Goal: Book appointment/travel/reservation

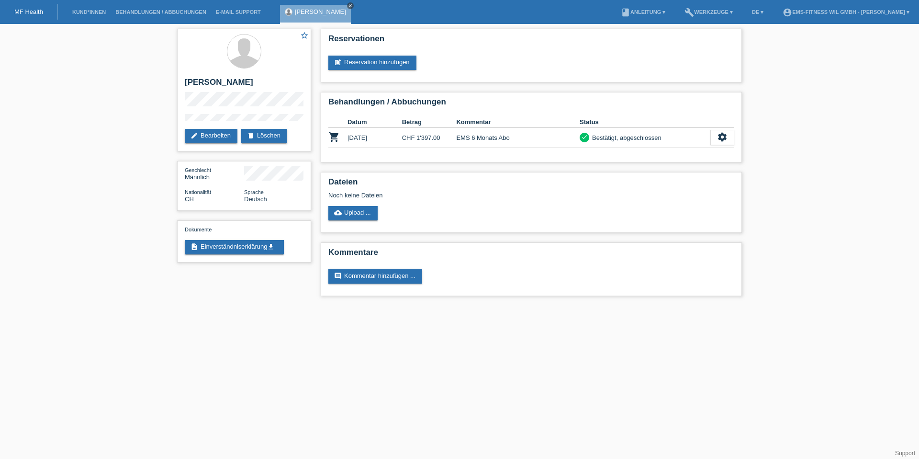
click at [348, 4] on icon "close" at bounding box center [350, 5] width 5 height 5
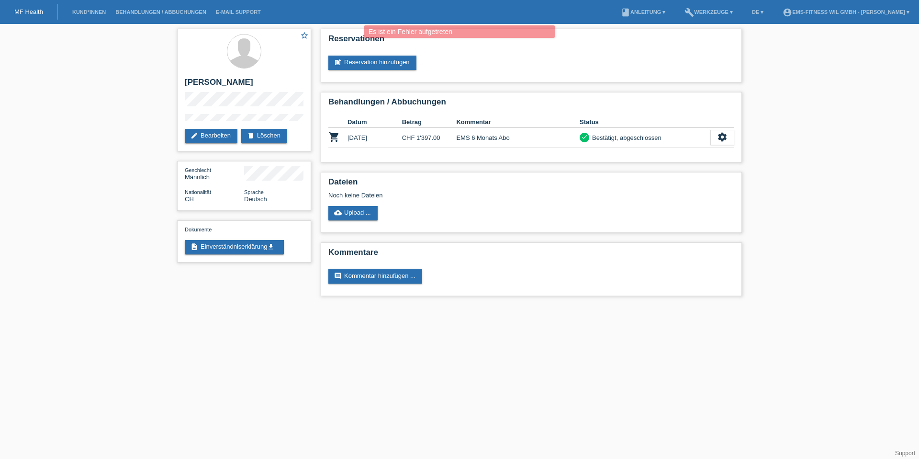
click at [130, 8] on li "Behandlungen / Abbuchungen" at bounding box center [161, 12] width 101 height 24
click at [130, 12] on link "Behandlungen / Abbuchungen" at bounding box center [161, 12] width 101 height 6
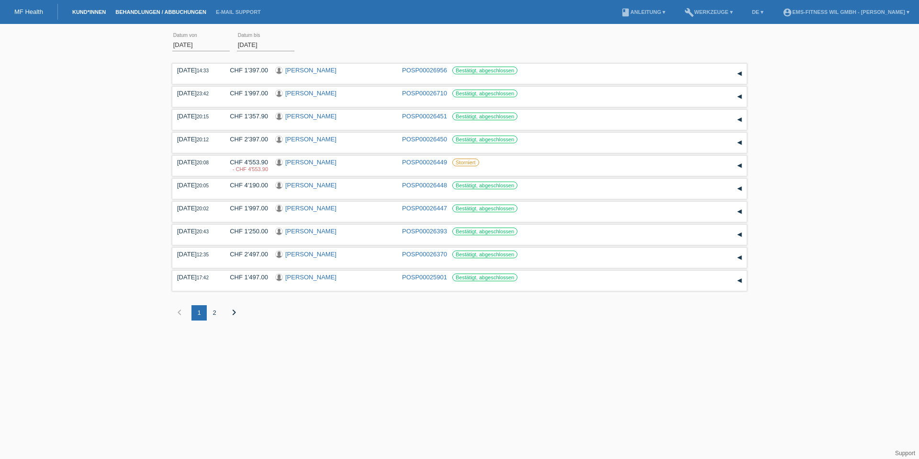
click at [79, 10] on link "Kund*innen" at bounding box center [88, 12] width 43 height 6
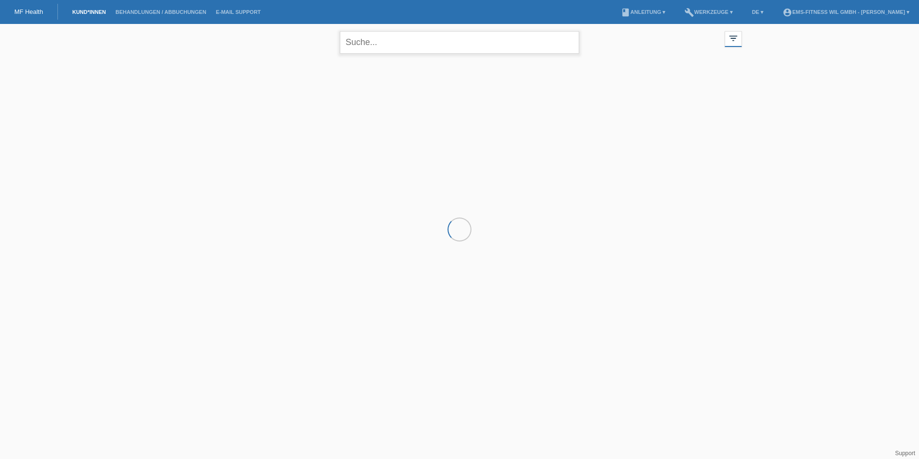
click at [390, 46] on input "text" at bounding box center [459, 42] width 239 height 22
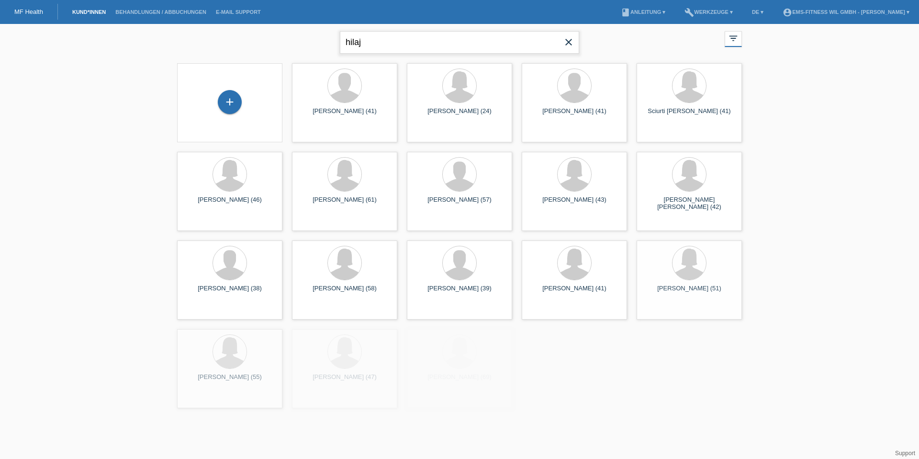
type input "hilaj"
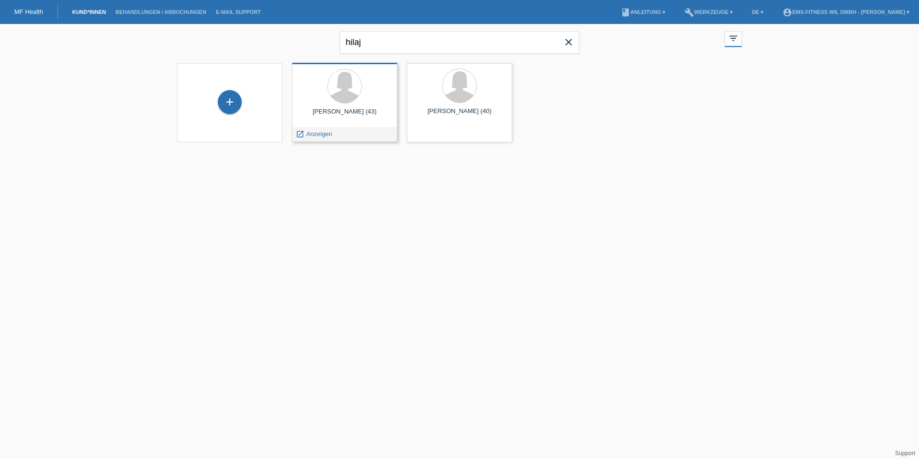
click at [348, 112] on div "Elisabet Hilaj (43)" at bounding box center [345, 115] width 90 height 15
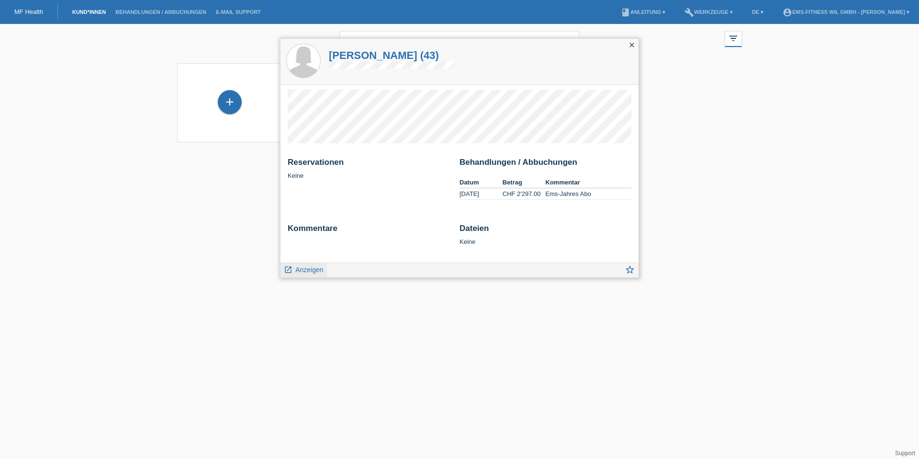
click at [293, 269] on link "launch Anzeigen" at bounding box center [304, 269] width 40 height 12
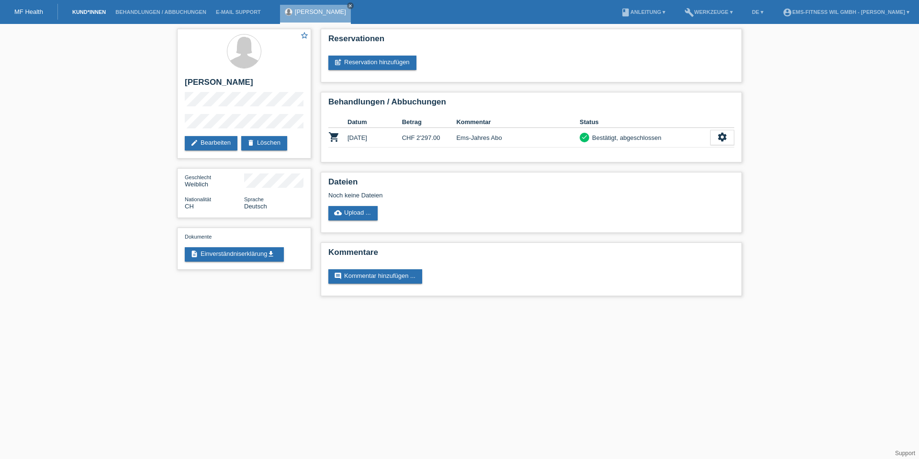
click at [73, 12] on link "Kund*innen" at bounding box center [88, 12] width 43 height 6
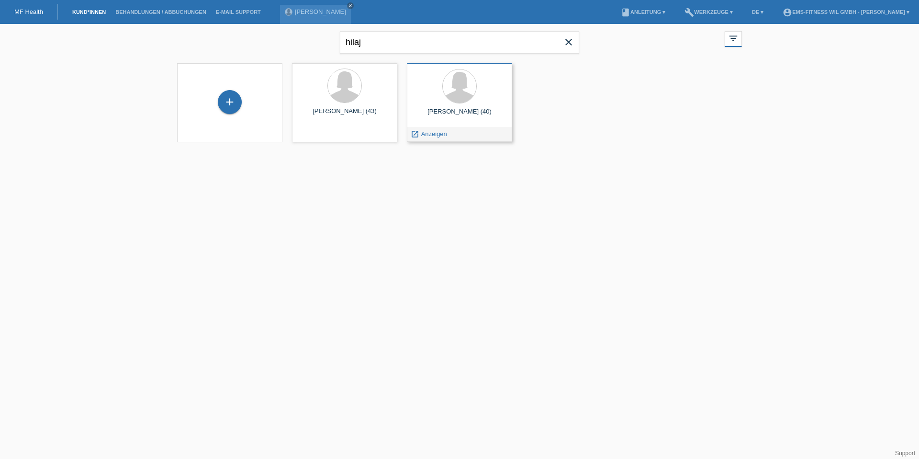
click at [459, 111] on div "[PERSON_NAME] (40)" at bounding box center [460, 115] width 90 height 15
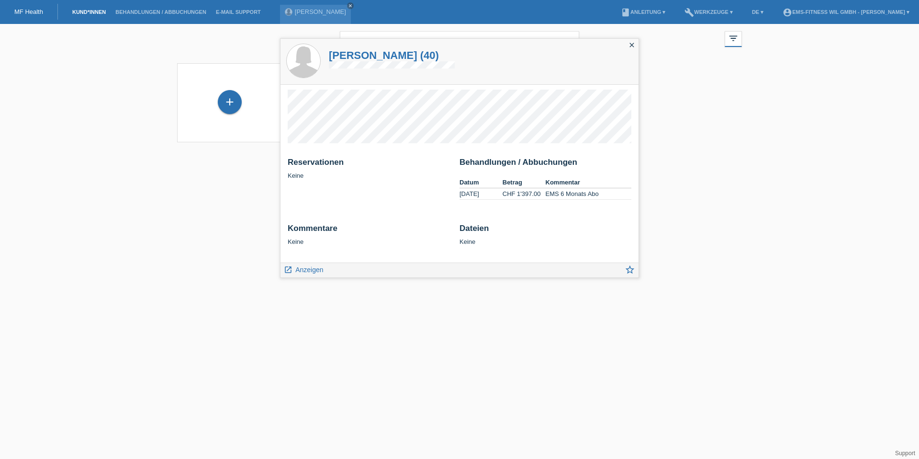
click at [303, 154] on html "MF Health Kund*innen Behandlungen / Abbuchungen E-Mail Support Elisabet Hilaj c…" at bounding box center [459, 77] width 919 height 154
click at [305, 270] on span "Anzeigen" at bounding box center [309, 270] width 28 height 8
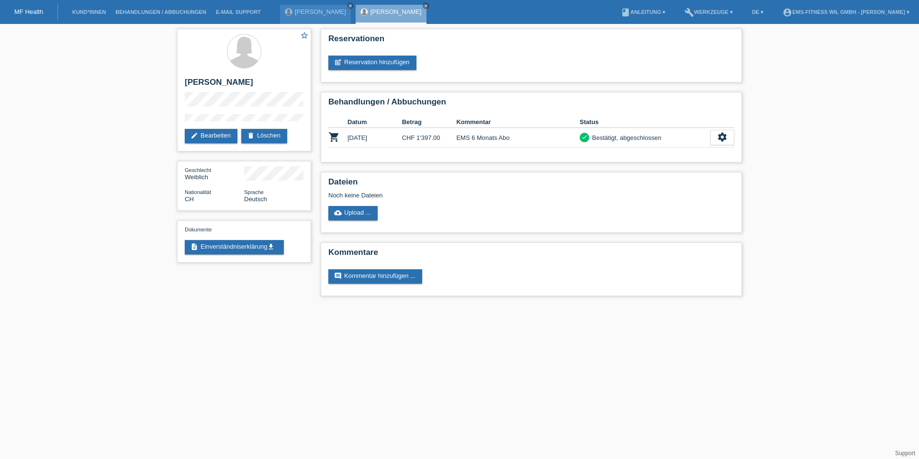
click at [867, 15] on li "account_circle EMS-Fitness Wil GmbH - [PERSON_NAME] ▾" at bounding box center [846, 12] width 136 height 24
click at [864, 10] on link "account_circle EMS-Fitness Wil GmbH - Artin Murati ▾" at bounding box center [846, 12] width 136 height 6
click at [100, 11] on link "Kund*innen" at bounding box center [88, 12] width 43 height 6
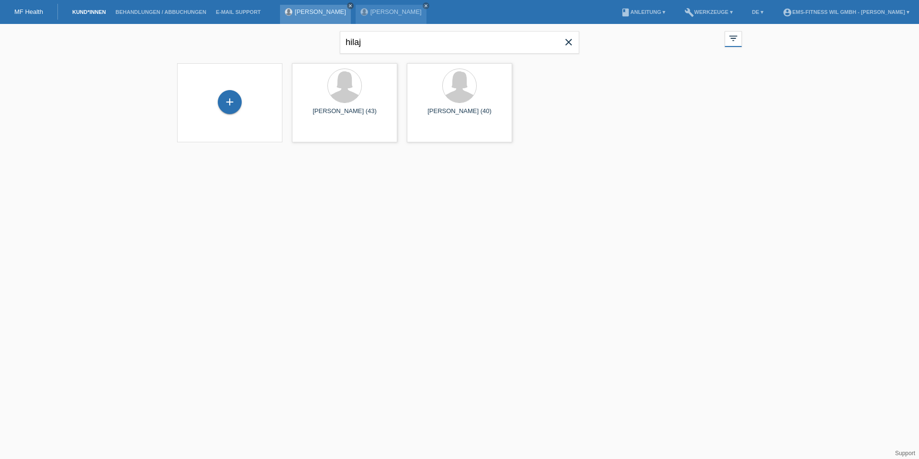
click at [348, 4] on icon "close" at bounding box center [350, 5] width 5 height 5
click at [348, 7] on icon "close" at bounding box center [350, 5] width 5 height 5
click at [94, 14] on link "Kund*innen" at bounding box center [88, 12] width 43 height 6
click at [571, 43] on icon "close" at bounding box center [568, 41] width 11 height 11
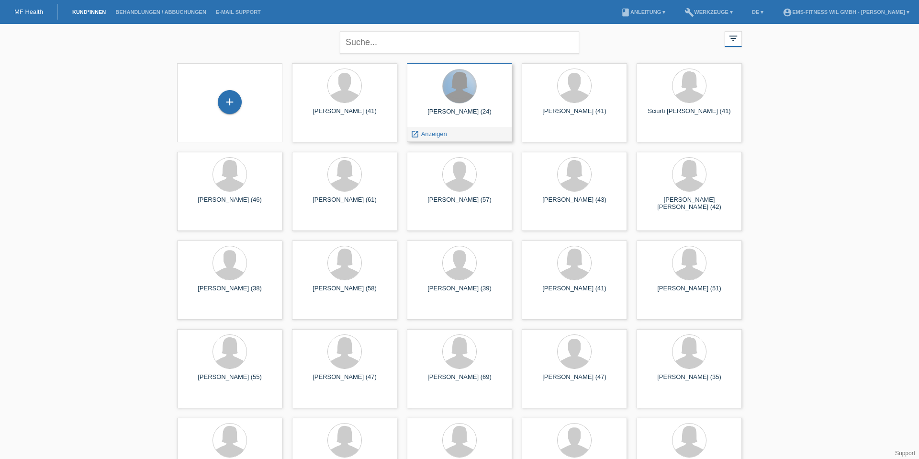
click at [454, 88] on div at bounding box center [460, 86] width 34 height 34
click at [424, 132] on span "Anzeigen" at bounding box center [434, 133] width 26 height 7
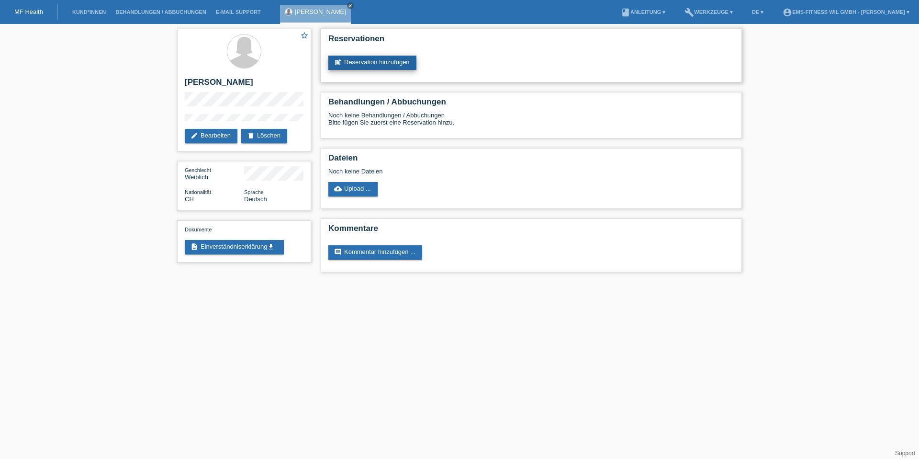
click at [363, 58] on link "post_add Reservation hinzufügen" at bounding box center [372, 63] width 88 height 14
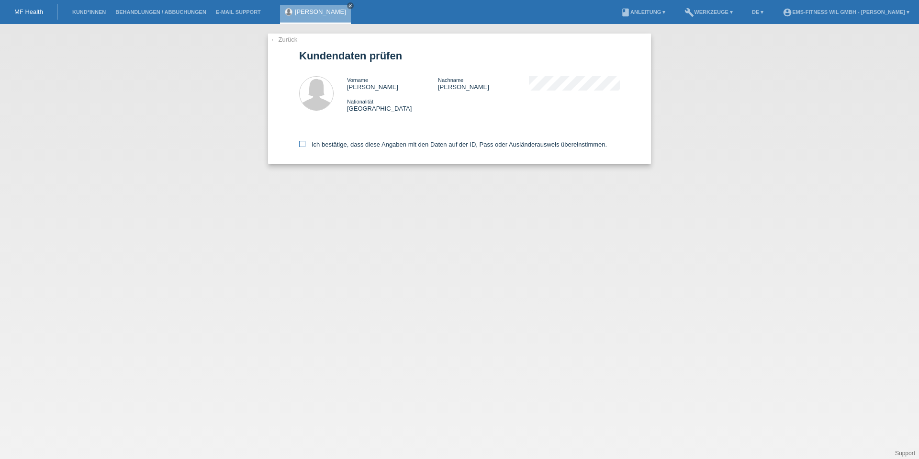
click at [304, 141] on icon at bounding box center [302, 144] width 6 height 6
click at [304, 141] on input "Ich bestätige, dass diese Angaben mit den Daten auf der ID, Pass oder Ausländer…" at bounding box center [302, 144] width 6 height 6
checkbox input "true"
